Goal: Transaction & Acquisition: Purchase product/service

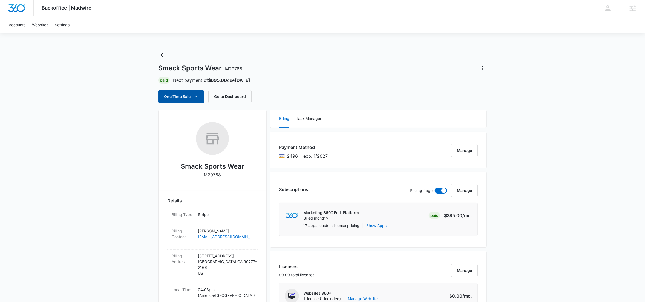
click at [183, 100] on button "One Time Sale" at bounding box center [181, 96] width 46 height 13
click at [189, 116] on div "Run One-Time Payment" at bounding box center [196, 115] width 63 height 6
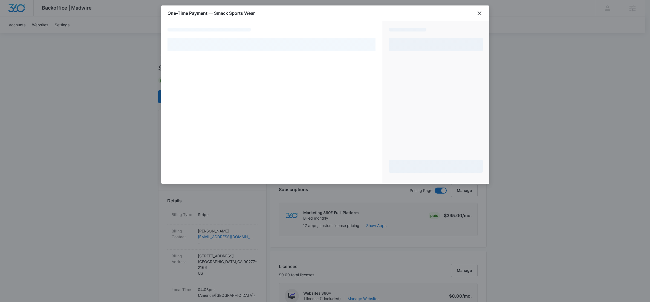
select select "pm_1MqfsqA4n8RTgNjUZ9EXHQDv"
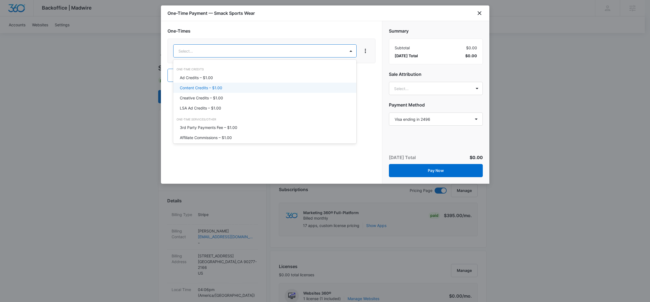
click at [209, 91] on div "Content Credits – $1.00" at bounding box center [264, 88] width 183 height 10
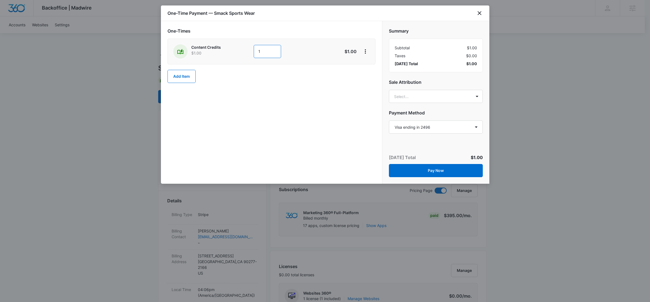
click at [266, 52] on input "1" at bounding box center [267, 51] width 27 height 13
type input "200"
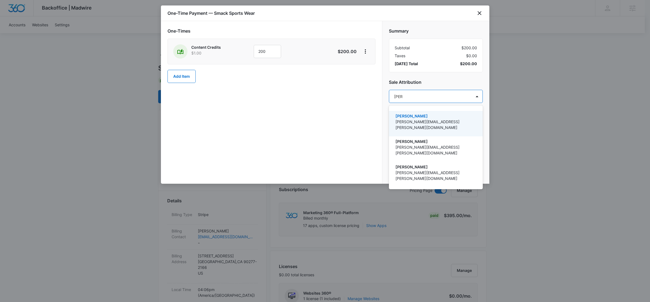
type input "[PERSON_NAME]"
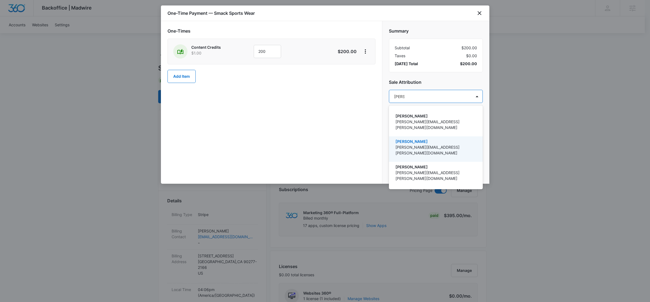
click at [400, 144] on p "[PERSON_NAME][EMAIL_ADDRESS][PERSON_NAME][DOMAIN_NAME]" at bounding box center [436, 149] width 80 height 11
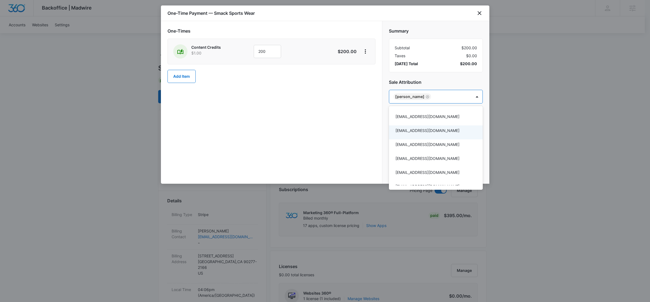
click at [306, 131] on div at bounding box center [325, 151] width 650 height 302
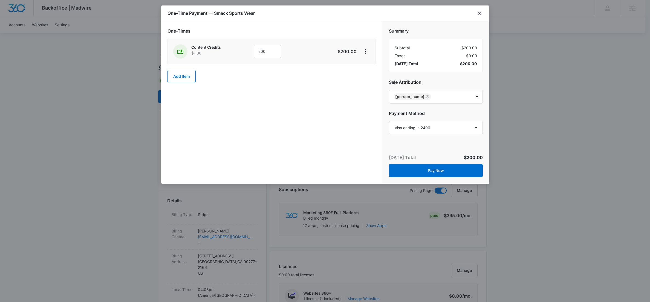
click at [334, 85] on div "One-Times Content Credits $1.00 200 $200.00 Add Item" at bounding box center [272, 58] width 208 height 61
click at [423, 172] on button "Pay Now" at bounding box center [436, 170] width 94 height 13
